Goal: Information Seeking & Learning: Find specific fact

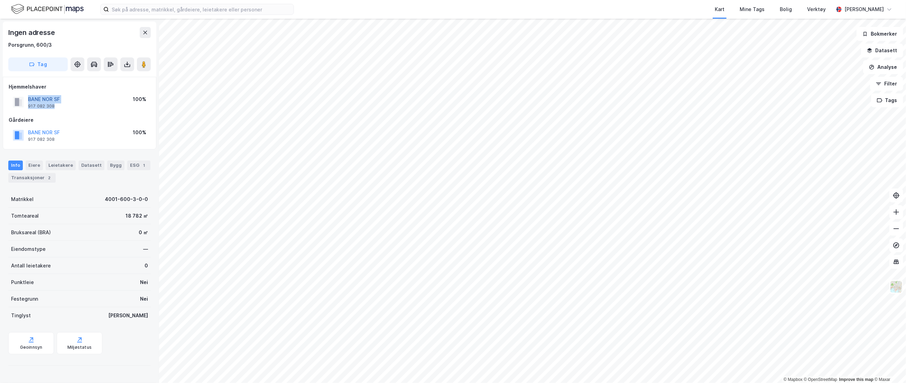
drag, startPoint x: 59, startPoint y: 106, endPoint x: 28, endPoint y: 99, distance: 31.6
click at [28, 99] on div "BANE NOR SF 917 082 308" at bounding box center [44, 102] width 32 height 14
copy div "BANE NOR SF 917 082 308"
click at [88, 228] on div "Bruksareal (BRA) 0 ㎡" at bounding box center [79, 232] width 142 height 17
click at [124, 7] on input at bounding box center [201, 9] width 185 height 10
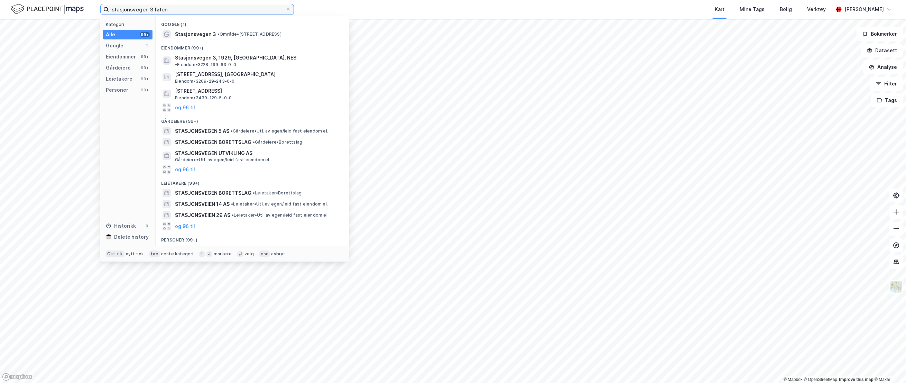
drag, startPoint x: 177, startPoint y: 13, endPoint x: 152, endPoint y: 12, distance: 25.6
click at [152, 12] on input "stasjonsvegen 3 løten" at bounding box center [197, 9] width 176 height 10
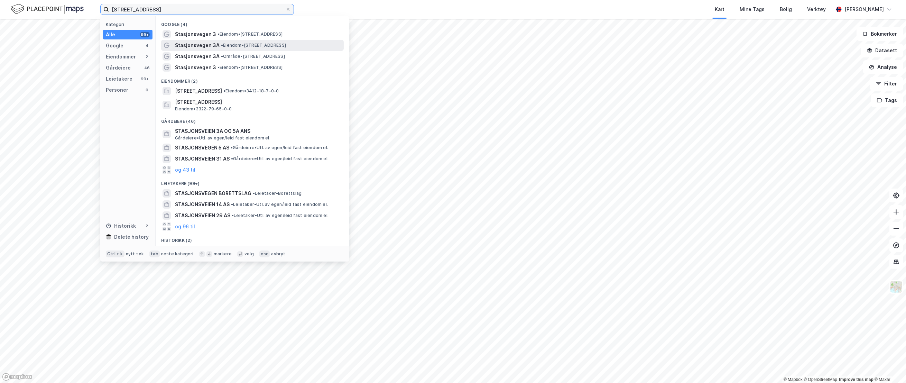
type input "[STREET_ADDRESS]"
click at [286, 44] on span "• Eiendom • [STREET_ADDRESS]" at bounding box center [253, 46] width 65 height 6
